Goal: Information Seeking & Learning: Learn about a topic

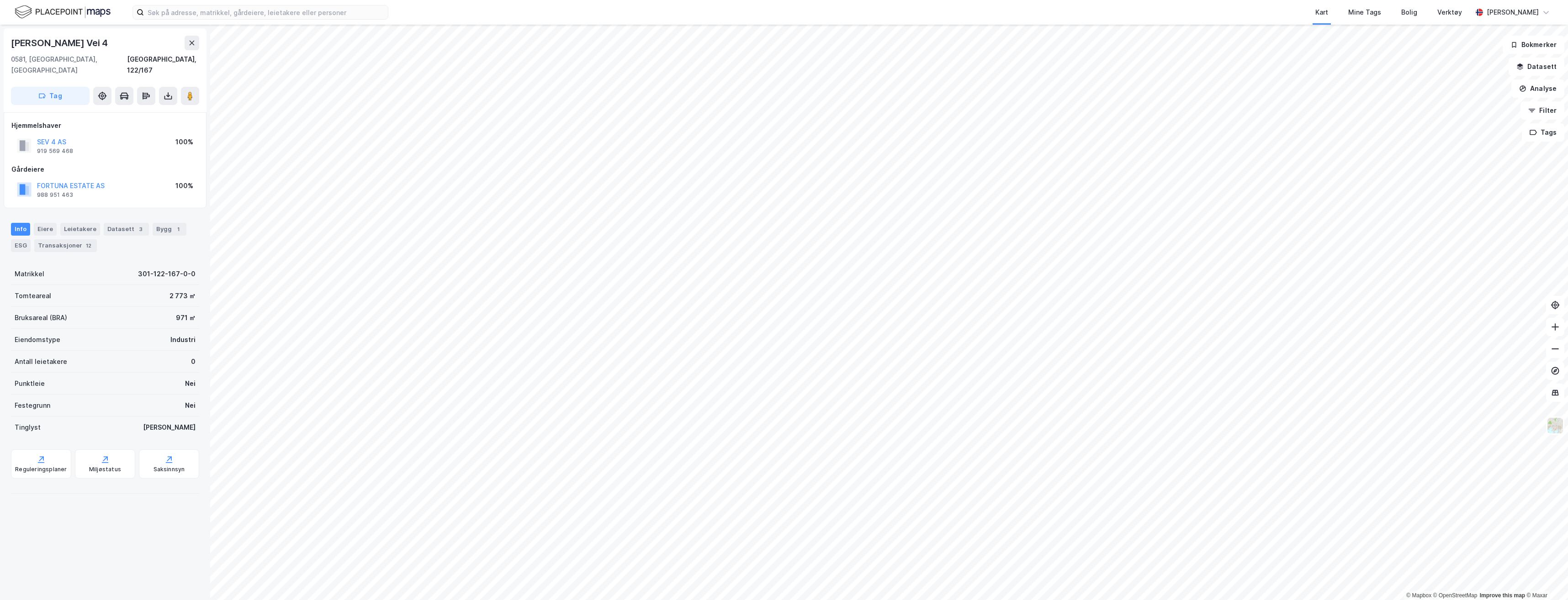
click at [762, 599] on html "Kart Mine Tags [PERSON_NAME] Verktøy [PERSON_NAME] © Mapbox © OpenStreetMap Imp…" at bounding box center [784, 300] width 1568 height 600
click at [189, 39] on button at bounding box center [192, 43] width 15 height 15
